Goal: Task Accomplishment & Management: Manage account settings

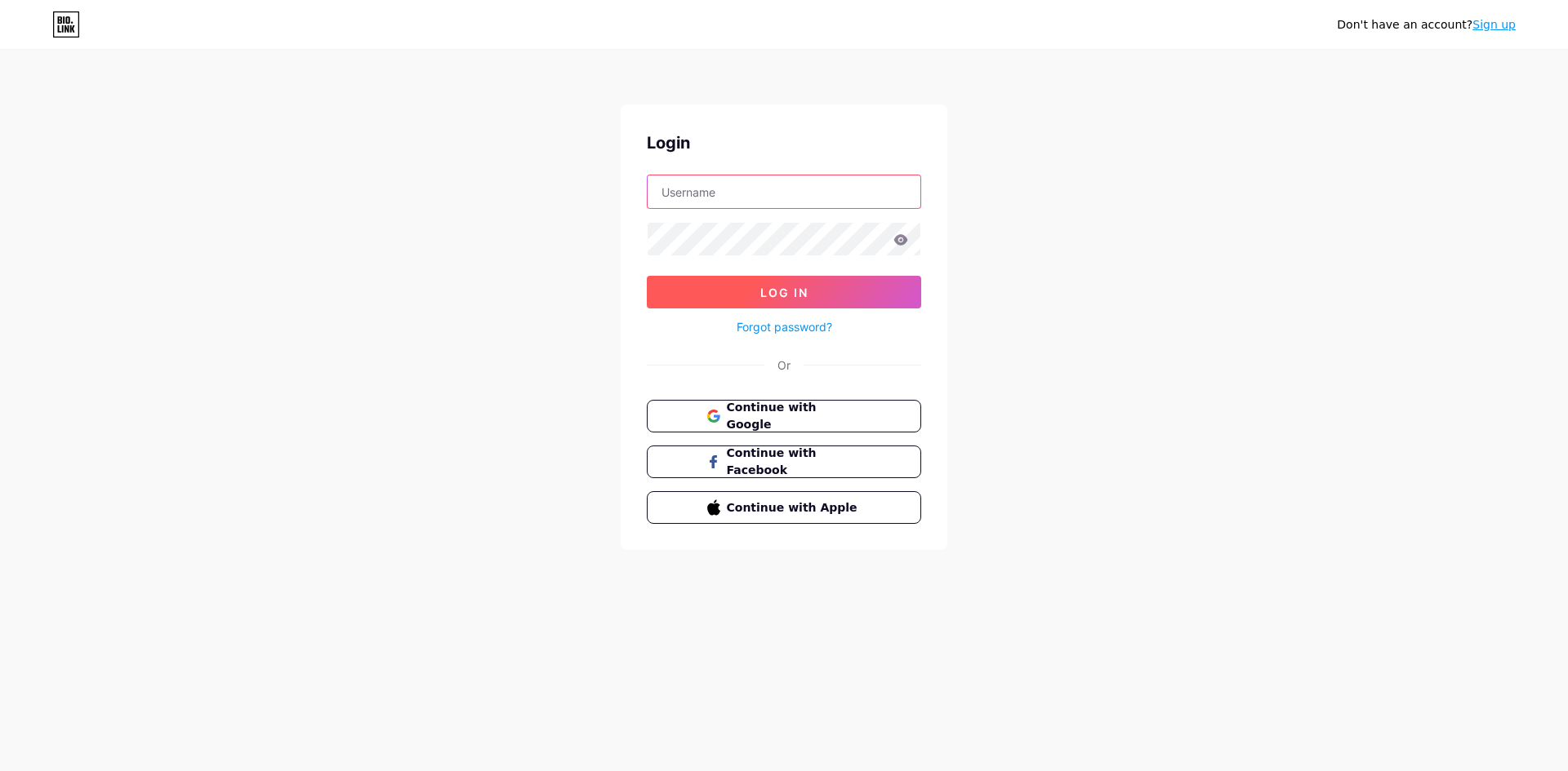
type input "[EMAIL_ADDRESS][DOMAIN_NAME]"
click at [774, 292] on span "Log In" at bounding box center [784, 293] width 48 height 14
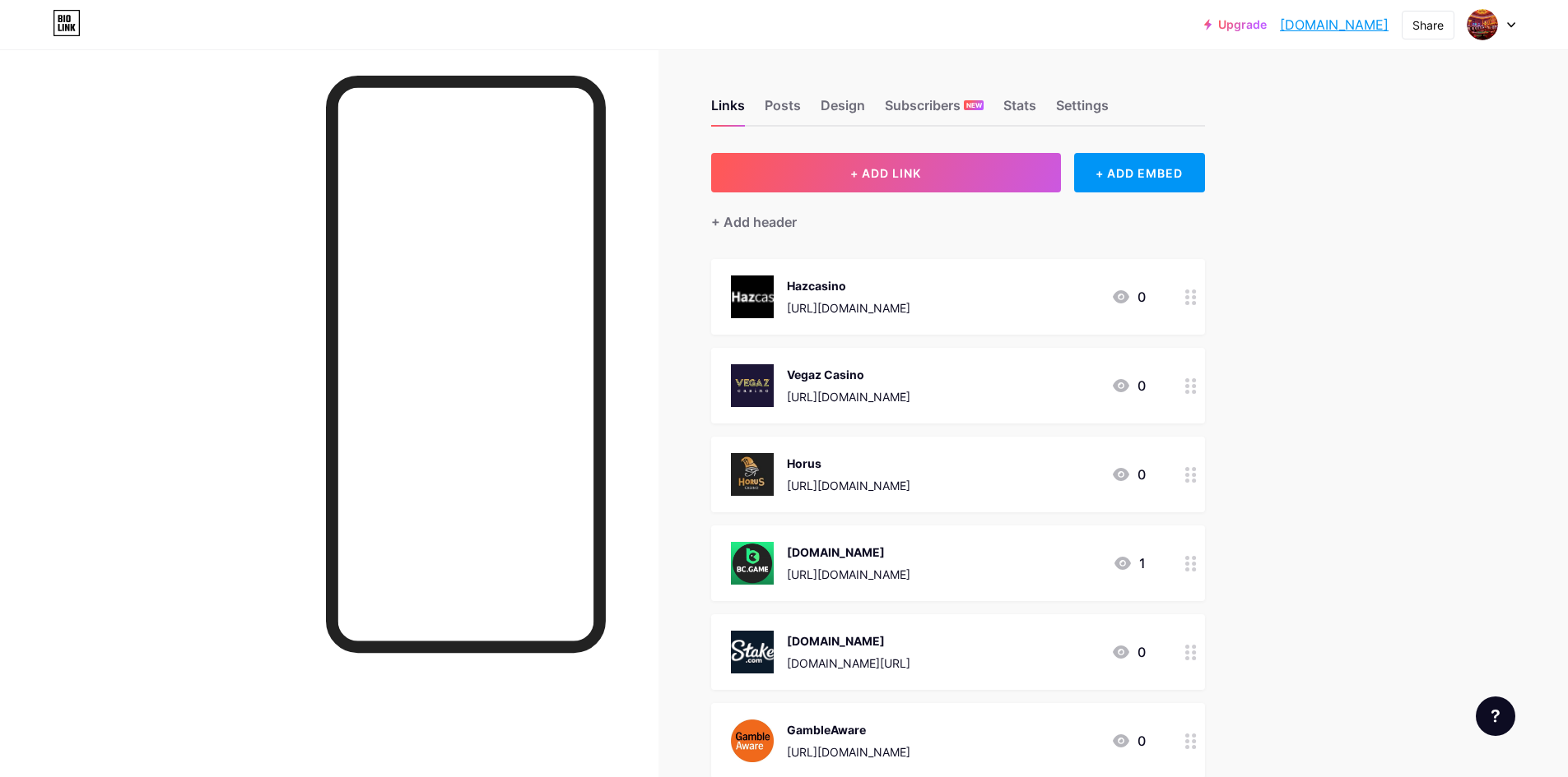
click at [657, 282] on div at bounding box center [329, 438] width 658 height 777
click at [665, 284] on div "Links Posts Design Subscribers NEW Stats Settings + ADD LINK + ADD EMBED + Add …" at bounding box center [637, 552] width 1274 height 1005
click at [678, 277] on div "Links Posts Design Subscribers NEW Stats Settings + ADD LINK + ADD EMBED + Add …" at bounding box center [637, 552] width 1274 height 1005
click at [631, 221] on div at bounding box center [329, 438] width 658 height 777
click at [1412, 23] on div "Share" at bounding box center [1428, 25] width 31 height 17
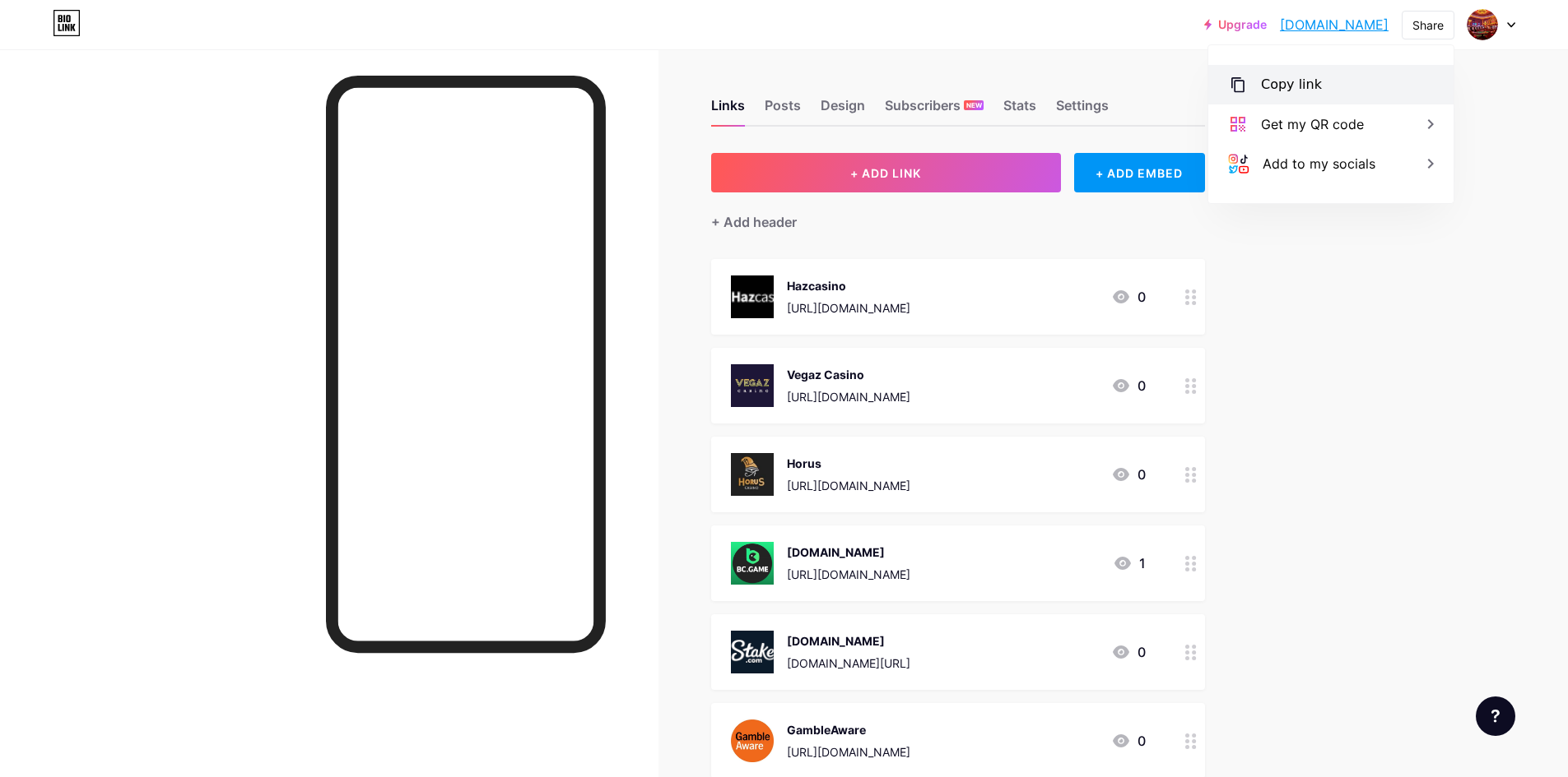
click at [1300, 79] on div "Copy link" at bounding box center [1291, 85] width 61 height 20
click at [1288, 26] on link "[DOMAIN_NAME]" at bounding box center [1333, 25] width 108 height 20
